Goal: Transaction & Acquisition: Purchase product/service

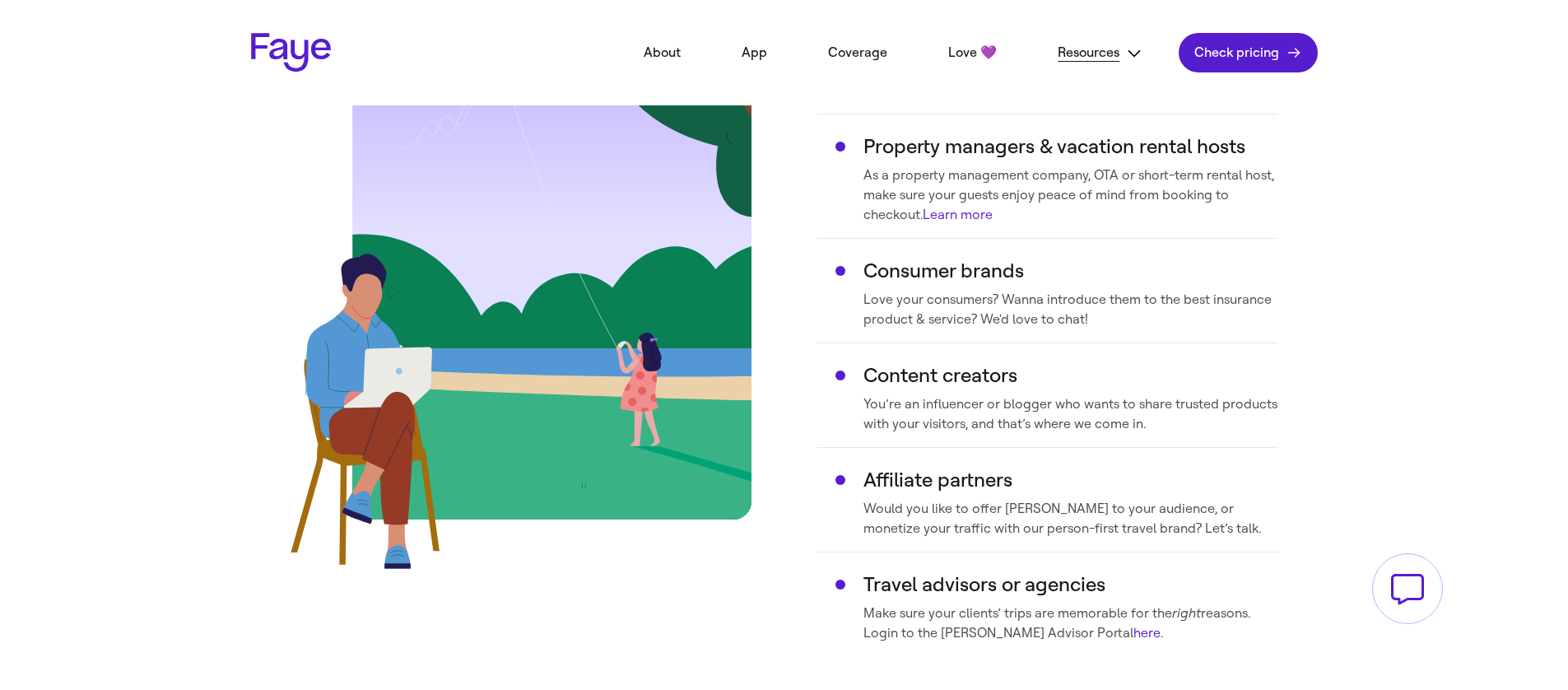
scroll to position [707, 0]
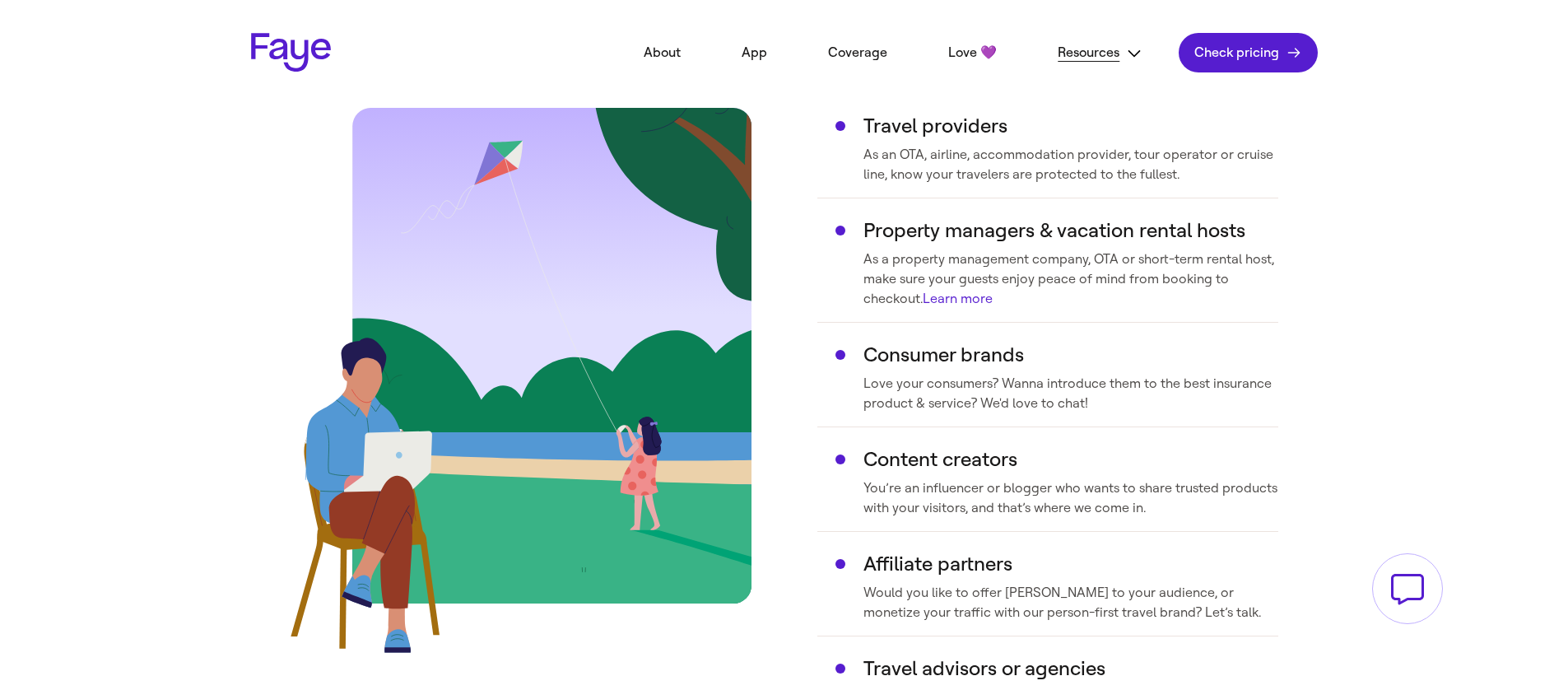
click at [980, 303] on link "Learn more" at bounding box center [958, 299] width 70 height 16
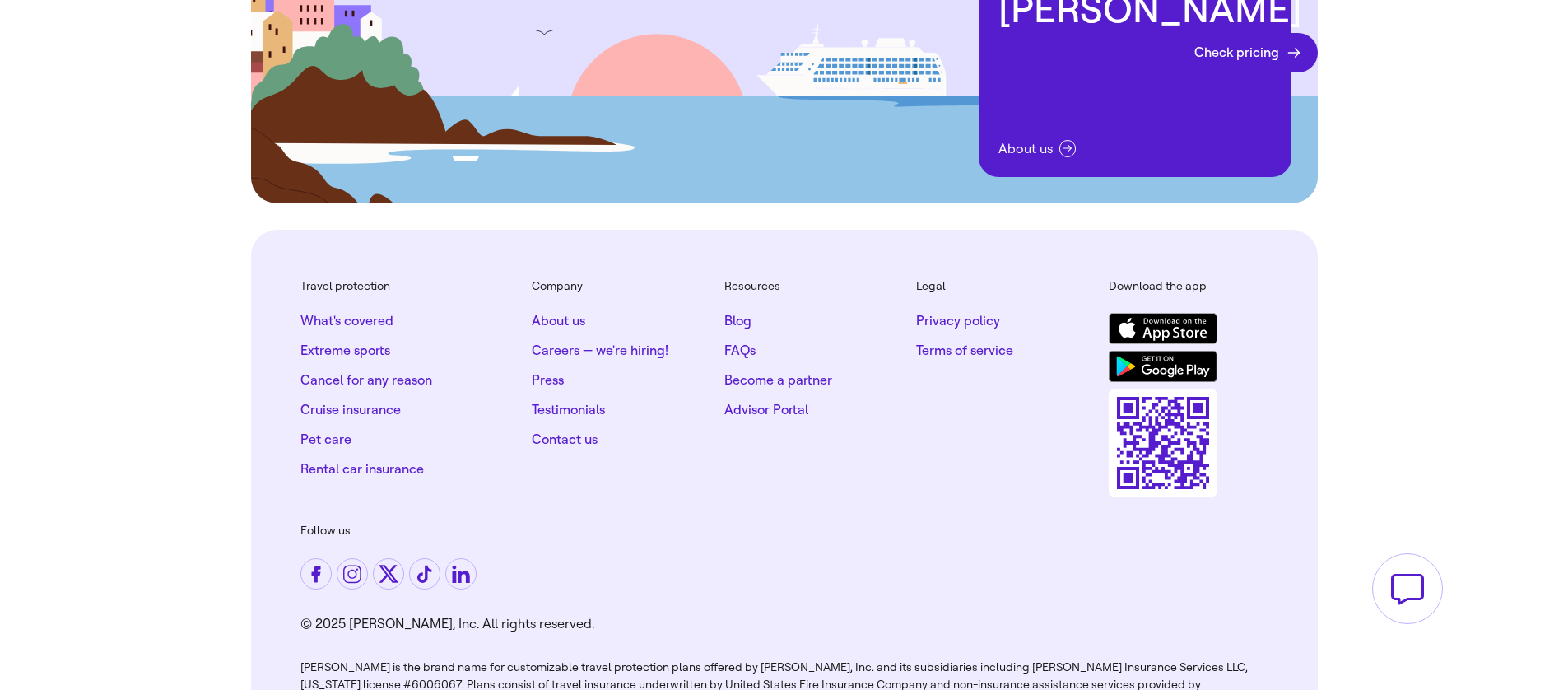
scroll to position [3528, 0]
